Goal: Task Accomplishment & Management: Use online tool/utility

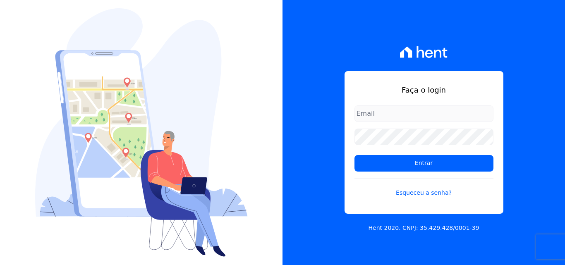
type input "[PERSON_NAME][EMAIL_ADDRESS][PERSON_NAME][DOMAIN_NAME]"
click at [424, 110] on input "[PERSON_NAME][EMAIL_ADDRESS][PERSON_NAME][DOMAIN_NAME]" at bounding box center [423, 113] width 139 height 17
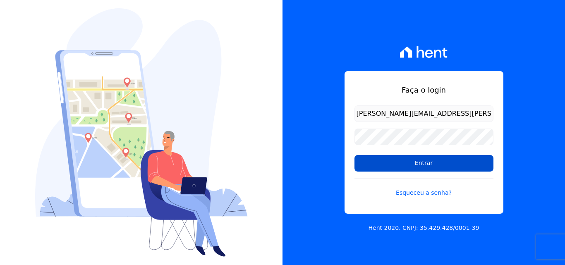
click at [381, 159] on input "Entrar" at bounding box center [423, 163] width 139 height 17
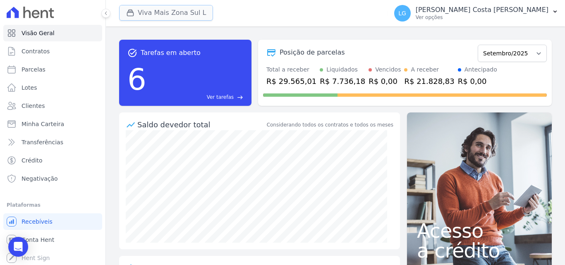
click at [199, 10] on button "Viva Mais Zona Sul L" at bounding box center [166, 13] width 94 height 16
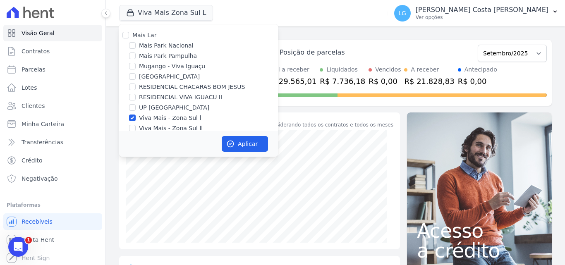
click at [158, 118] on label "Viva Mais - Zona Sul l" at bounding box center [170, 118] width 62 height 9
click at [136, 118] on input "Viva Mais - Zona Sul l" at bounding box center [132, 118] width 7 height 7
checkbox input "false"
click at [170, 86] on label "RESIDENCIAL CHACARAS BOM JESUS" at bounding box center [192, 87] width 106 height 9
click at [136, 86] on input "RESIDENCIAL CHACARAS BOM JESUS" at bounding box center [132, 87] width 7 height 7
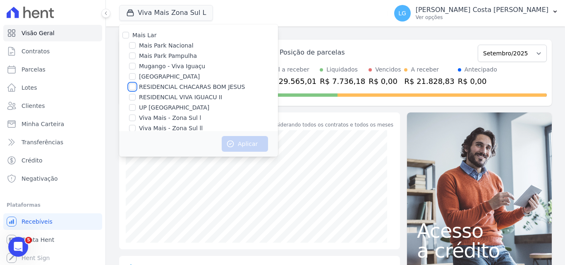
checkbox input "true"
click at [251, 144] on button "Aplicar" at bounding box center [245, 144] width 46 height 16
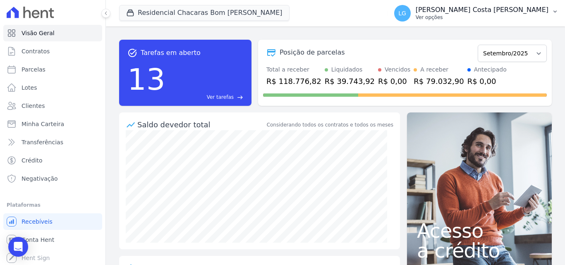
click at [465, 13] on p "Luiz Guilherme Costa Nascimento" at bounding box center [481, 10] width 133 height 8
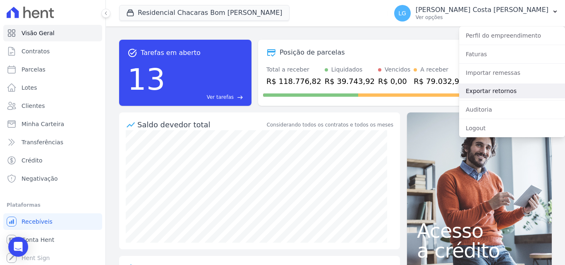
click at [480, 87] on link "Exportar retornos" at bounding box center [512, 91] width 106 height 15
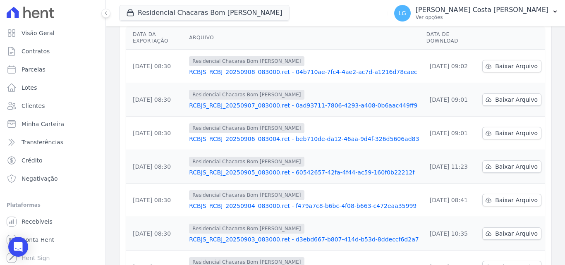
scroll to position [258, 0]
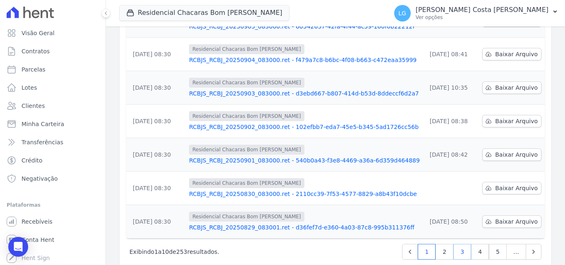
click at [456, 244] on link "3" at bounding box center [462, 252] width 18 height 16
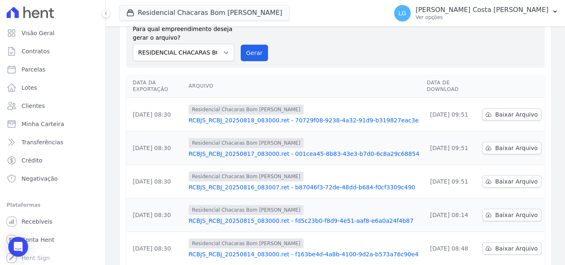
scroll to position [258, 0]
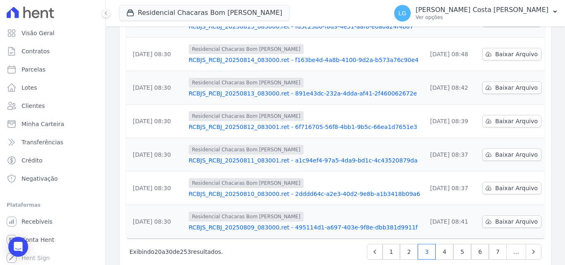
click at [272, 223] on link "RCBJS_RCBJ_20250809_083000.ret - 495114d1-a697-403e-9f8e-dbb381d9911f" at bounding box center [304, 227] width 231 height 8
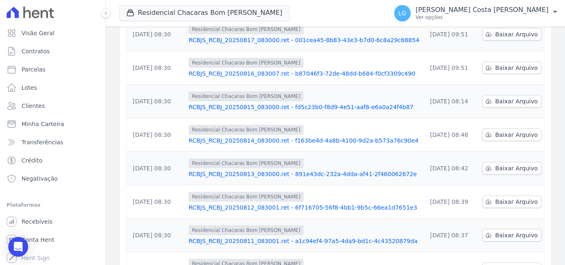
scroll to position [258, 0]
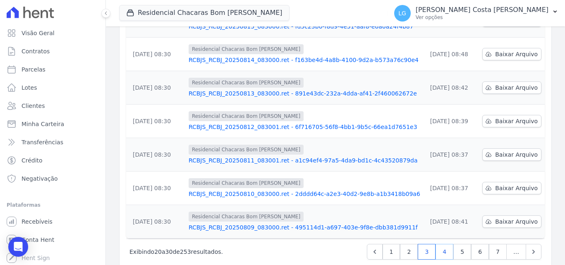
click at [435, 244] on link "4" at bounding box center [444, 252] width 18 height 16
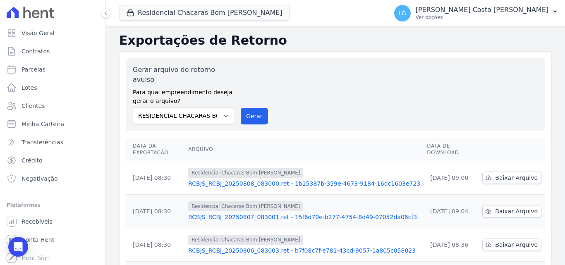
click at [240, 179] on link "RCBJS_RCBJ_20250808_083000.ret - 1b15387b-359e-4673-9184-16dc1603e723" at bounding box center [304, 183] width 232 height 8
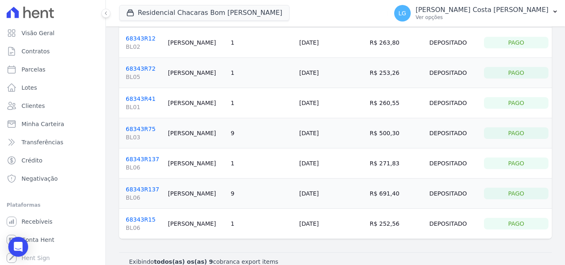
scroll to position [124, 0]
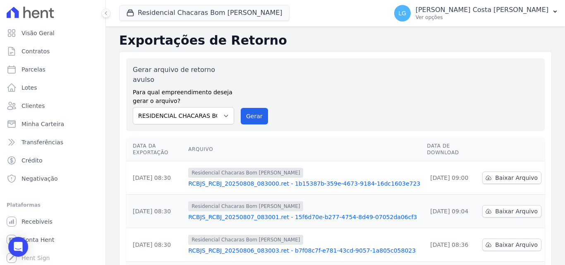
click at [242, 213] on link "RCBJS_RCBJ_20250807_083001.ret - 15f6d70e-b277-4754-8d49-07052da06cf3" at bounding box center [304, 217] width 232 height 8
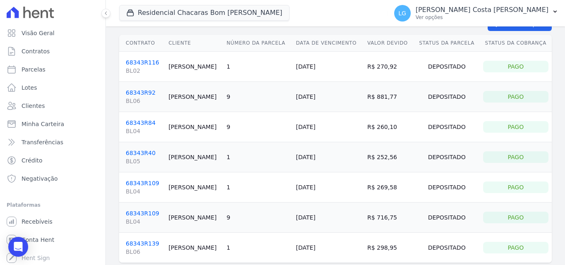
scroll to position [41, 0]
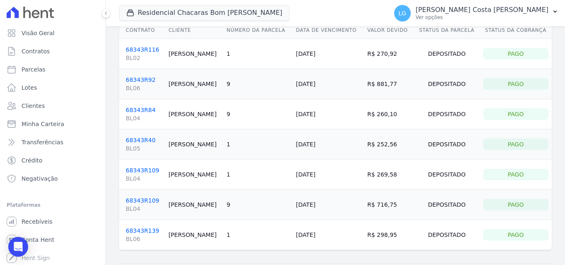
drag, startPoint x: 235, startPoint y: 178, endPoint x: 234, endPoint y: 173, distance: 5.4
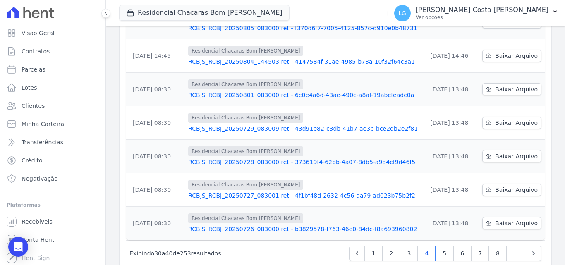
scroll to position [258, 0]
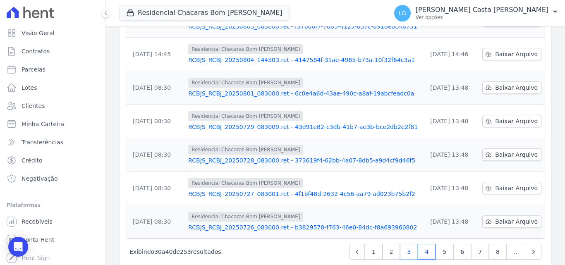
click at [408, 244] on link "3" at bounding box center [409, 252] width 18 height 16
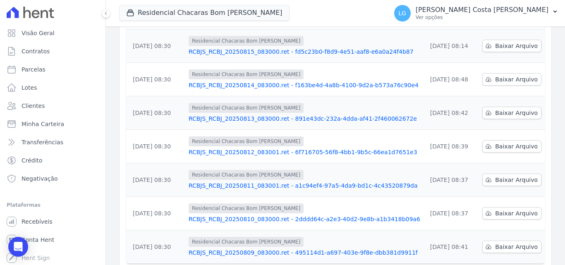
scroll to position [258, 0]
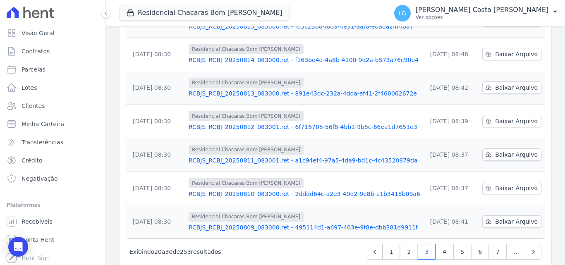
click at [241, 190] on link "RCBJS_RCBJ_20250810_083000.ret - 2dddd64c-a2e3-40d2-9e8b-a1b3418b09a6" at bounding box center [304, 194] width 231 height 8
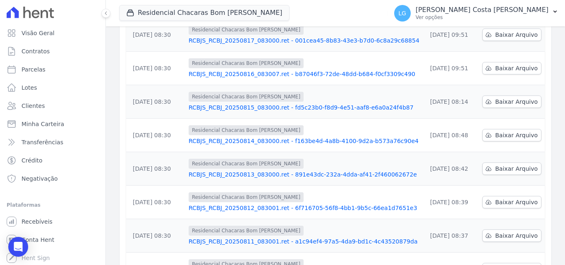
scroll to position [258, 0]
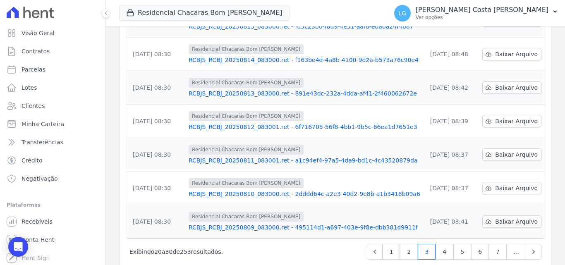
click at [236, 156] on link "RCBJS_RCBJ_20250811_083001.ret - a1c94ef4-97a5-4da9-bd1c-4c43520879da" at bounding box center [304, 160] width 231 height 8
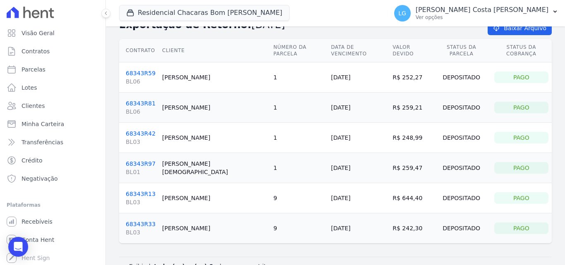
scroll to position [35, 0]
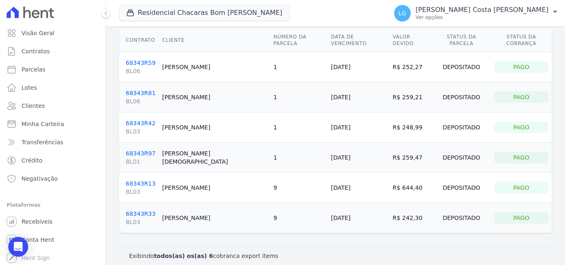
click at [193, 210] on td "Rosilene Brito" at bounding box center [214, 218] width 111 height 30
drag, startPoint x: 162, startPoint y: 211, endPoint x: 524, endPoint y: 213, distance: 362.5
click at [524, 213] on tr "68343R33 BL03 Rosilene Brito 9 10/08/2025 R$ 242,30 Depositado Pago" at bounding box center [335, 218] width 432 height 30
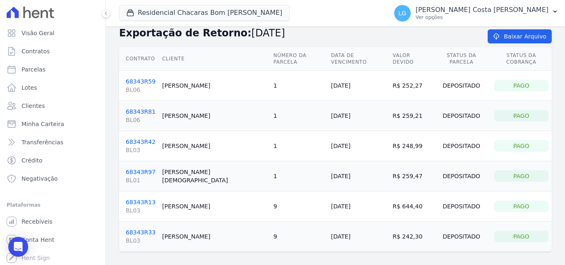
scroll to position [0, 0]
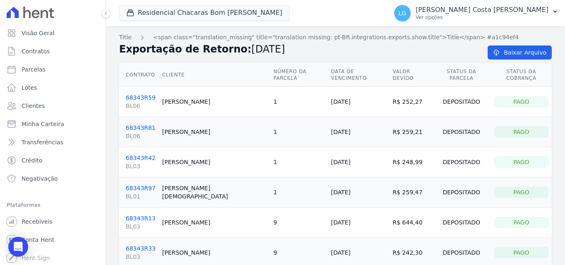
click at [270, 147] on td "1" at bounding box center [298, 162] width 57 height 30
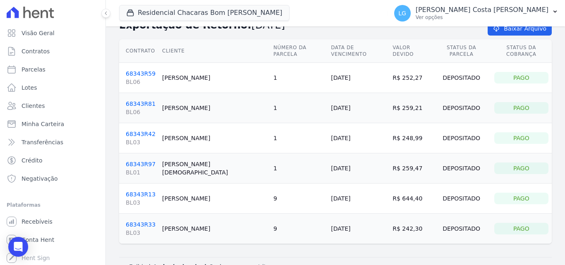
scroll to position [35, 0]
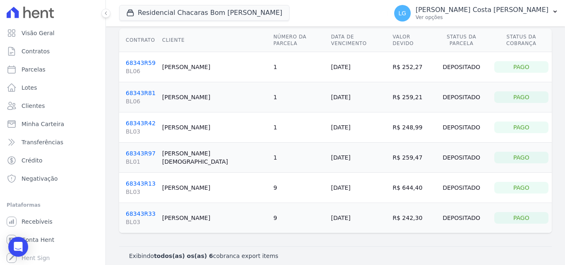
click at [140, 210] on link "68343R33 BL03" at bounding box center [141, 218] width 30 height 16
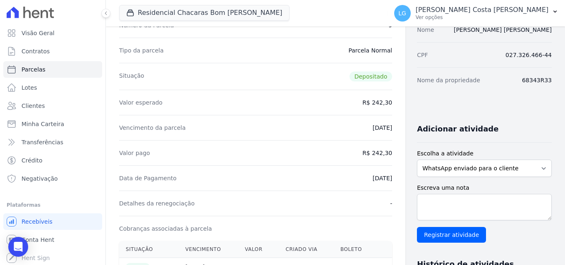
scroll to position [83, 0]
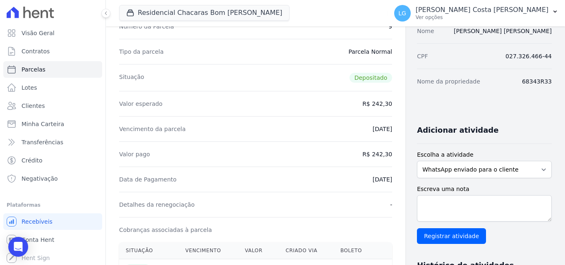
drag, startPoint x: 215, startPoint y: 174, endPoint x: 364, endPoint y: 179, distance: 148.9
click at [364, 179] on div "Data de Pagamento 11/08/2025" at bounding box center [255, 179] width 273 height 25
click at [343, 179] on div "Data de Pagamento 11/08/2025" at bounding box center [255, 179] width 273 height 25
click at [331, 165] on div "Valor pago R$ 242,30" at bounding box center [255, 153] width 273 height 25
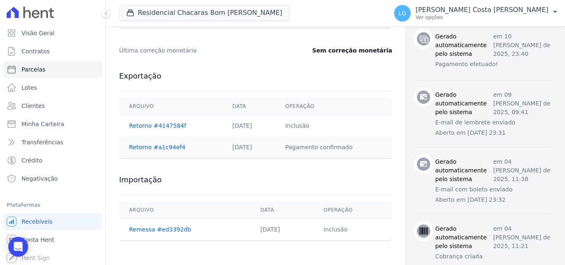
scroll to position [413, 0]
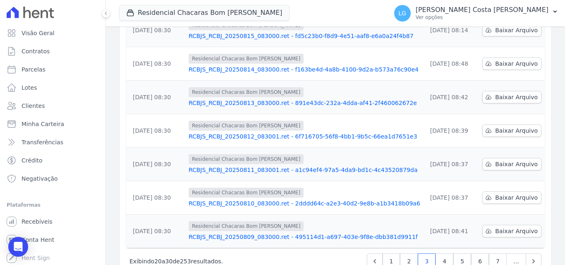
scroll to position [258, 0]
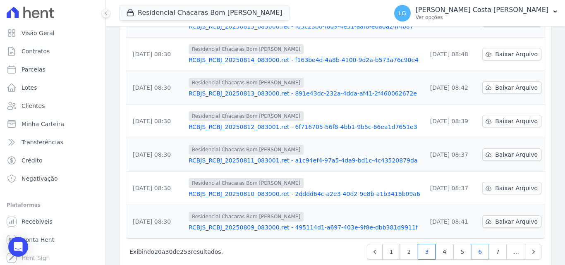
click at [479, 244] on link "6" at bounding box center [480, 252] width 18 height 16
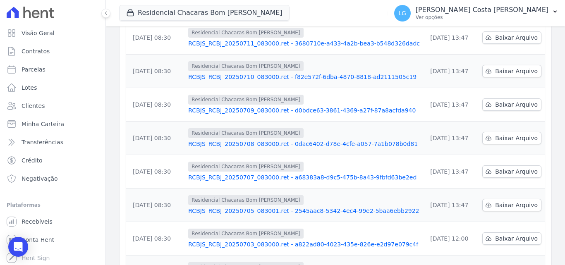
scroll to position [258, 0]
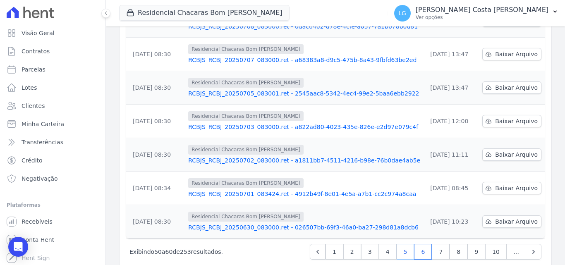
click at [408, 244] on link "5" at bounding box center [405, 252] width 18 height 16
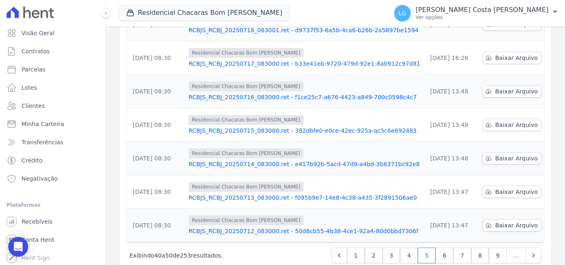
scroll to position [258, 0]
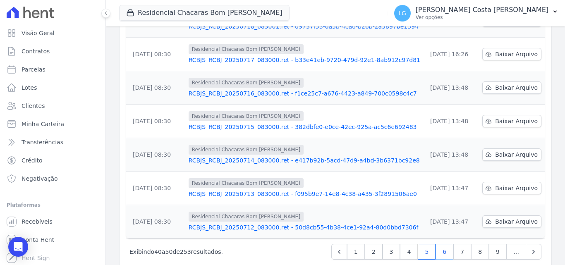
click at [439, 244] on link "6" at bounding box center [444, 252] width 18 height 16
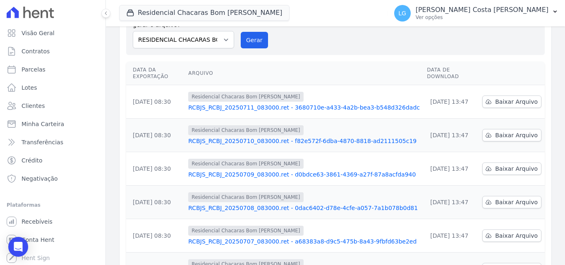
scroll to position [83, 0]
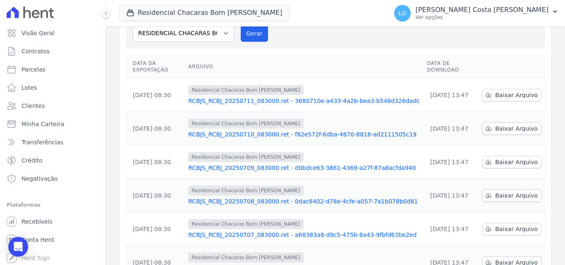
click at [257, 164] on link "RCBJS_RCBJ_20250709_083000.ret - d0bdce63-3861-4369-a27f-87a8acfda940" at bounding box center [304, 168] width 232 height 8
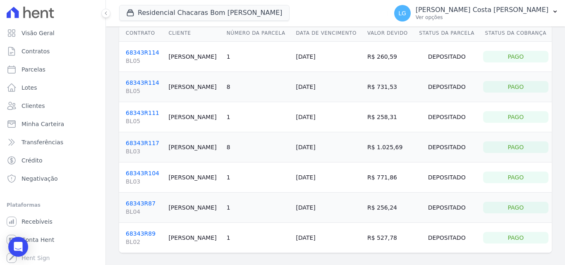
scroll to position [24, 0]
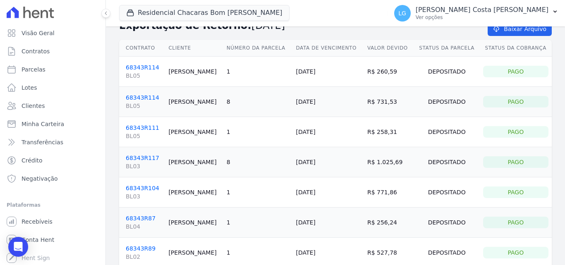
drag, startPoint x: 255, startPoint y: 135, endPoint x: 259, endPoint y: 126, distance: 9.7
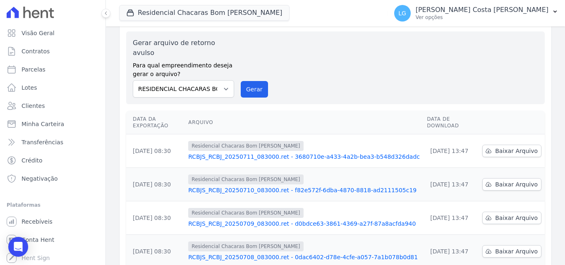
scroll to position [41, 0]
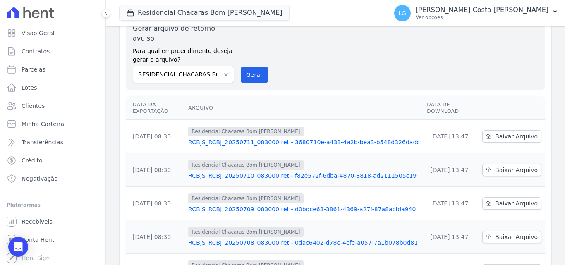
click at [236, 239] on link "RCBJS_RCBJ_20250708_083000.ret - 0dac6402-d78e-4cfe-a057-7a1b078b0d81" at bounding box center [304, 243] width 232 height 8
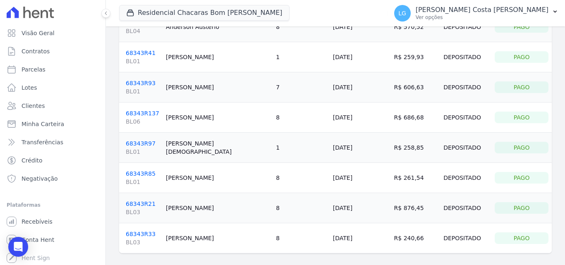
scroll to position [186, 0]
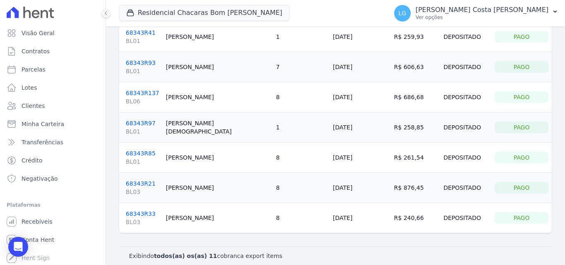
click at [136, 210] on link "68343R33 BL03" at bounding box center [142, 218] width 33 height 16
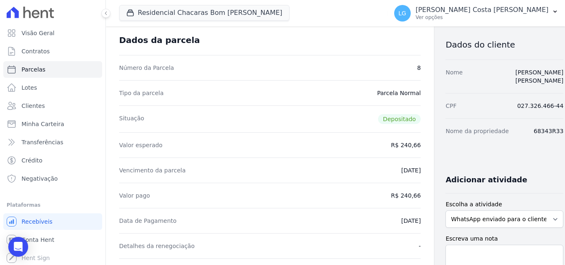
scroll to position [83, 0]
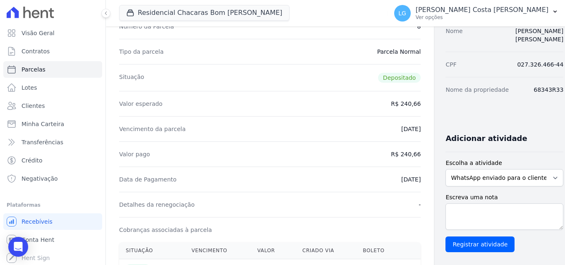
drag, startPoint x: 152, startPoint y: 181, endPoint x: 395, endPoint y: 181, distance: 243.1
click at [395, 181] on div "Data de Pagamento 08/07/2025" at bounding box center [269, 179] width 301 height 25
click at [342, 181] on div "Data de Pagamento 08/07/2025" at bounding box center [269, 179] width 301 height 25
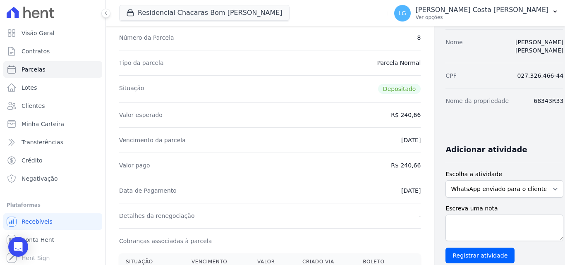
scroll to position [0, 0]
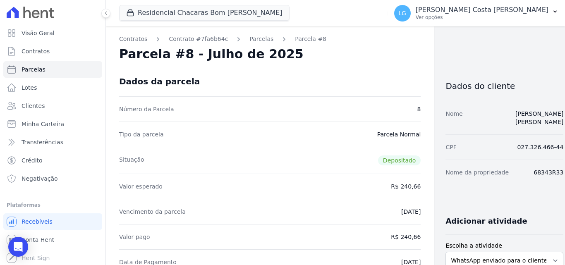
drag, startPoint x: 491, startPoint y: 18, endPoint x: 487, endPoint y: 27, distance: 9.4
click at [491, 18] on p "Ver opções" at bounding box center [481, 17] width 133 height 7
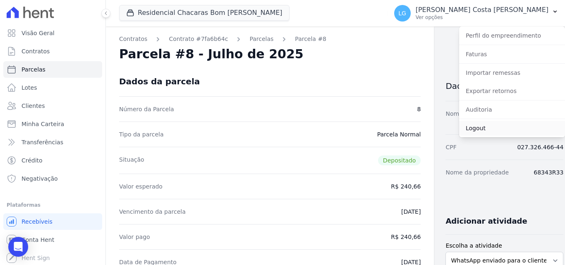
click at [478, 131] on link "Logout" at bounding box center [512, 128] width 106 height 15
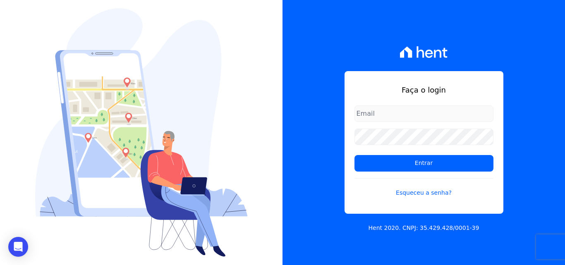
type input "[PERSON_NAME][EMAIL_ADDRESS][PERSON_NAME][DOMAIN_NAME]"
